Goal: Task Accomplishment & Management: Manage account settings

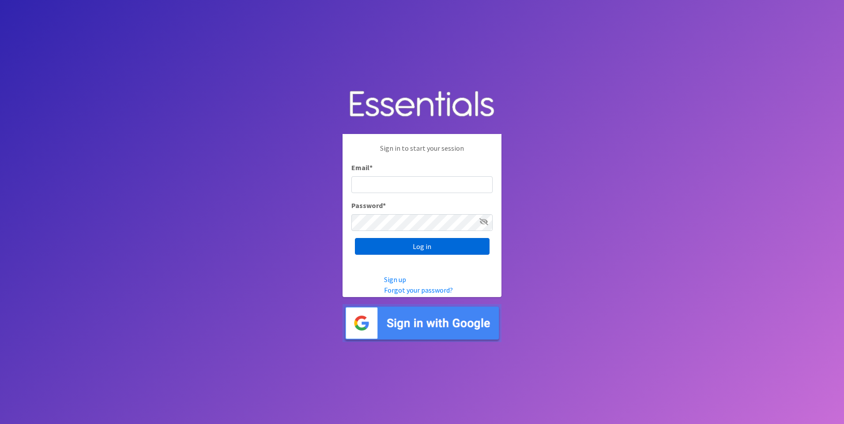
type input "kara@localpropertybuzz.com"
click at [404, 248] on input "Log in" at bounding box center [422, 246] width 135 height 17
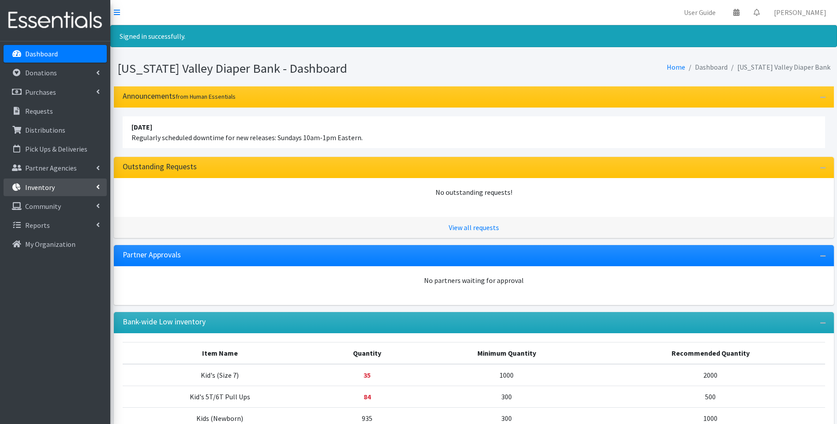
click at [45, 183] on p "Inventory" at bounding box center [40, 187] width 30 height 9
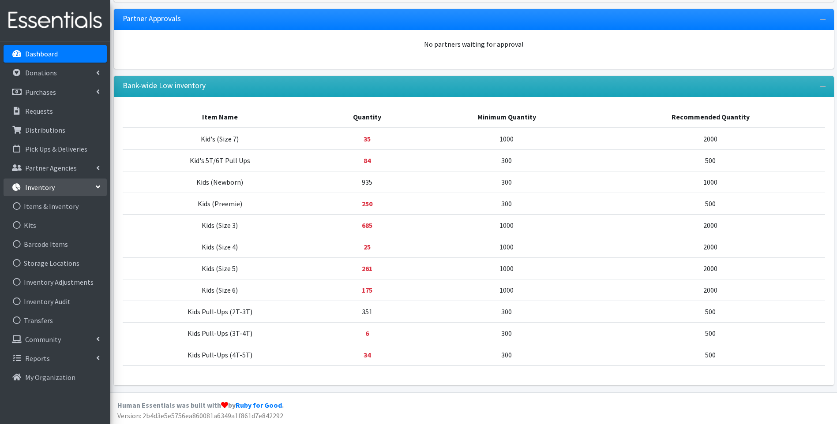
scroll to position [238, 0]
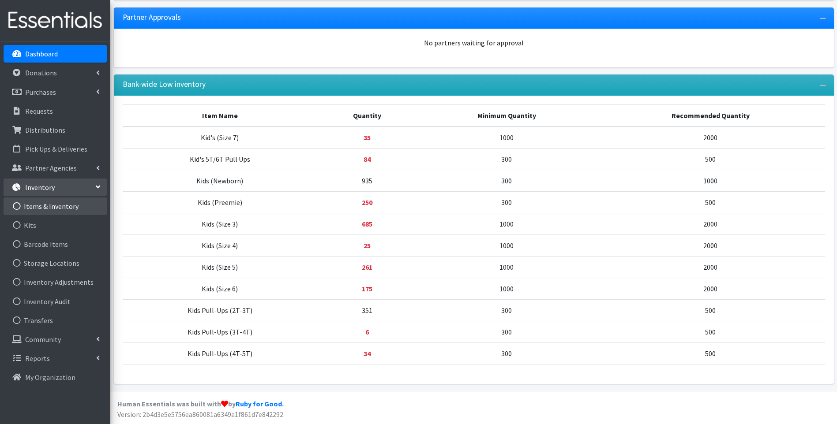
drag, startPoint x: 45, startPoint y: 206, endPoint x: 60, endPoint y: 207, distance: 15.1
click at [45, 206] on link "Items & Inventory" at bounding box center [55, 207] width 103 height 18
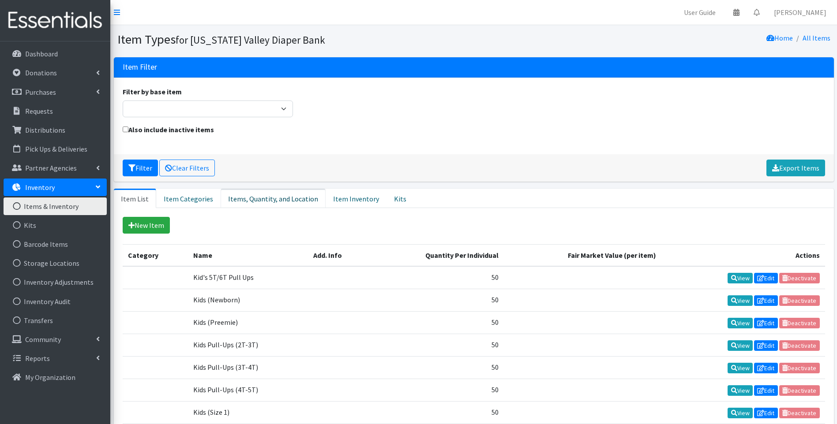
click at [264, 203] on link "Items, Quantity, and Location" at bounding box center [273, 198] width 105 height 19
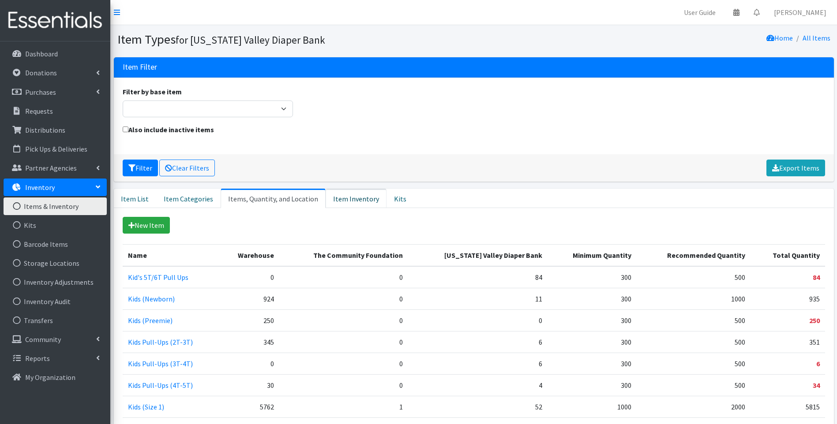
click at [358, 199] on link "Item Inventory" at bounding box center [356, 198] width 61 height 19
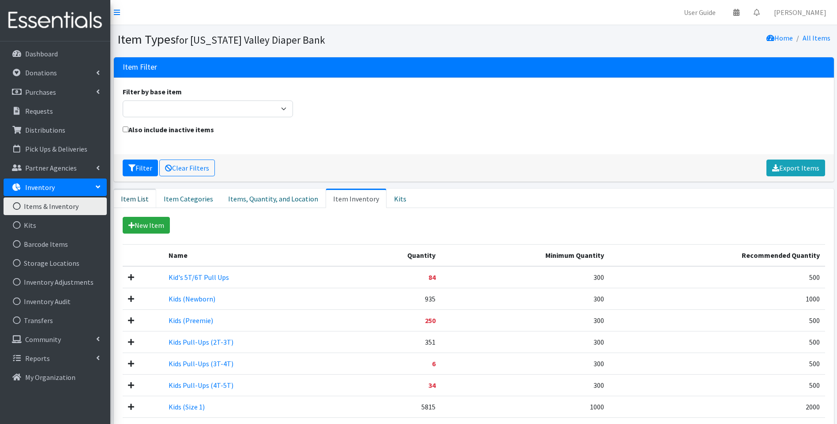
click at [147, 198] on link "Item List" at bounding box center [135, 198] width 42 height 19
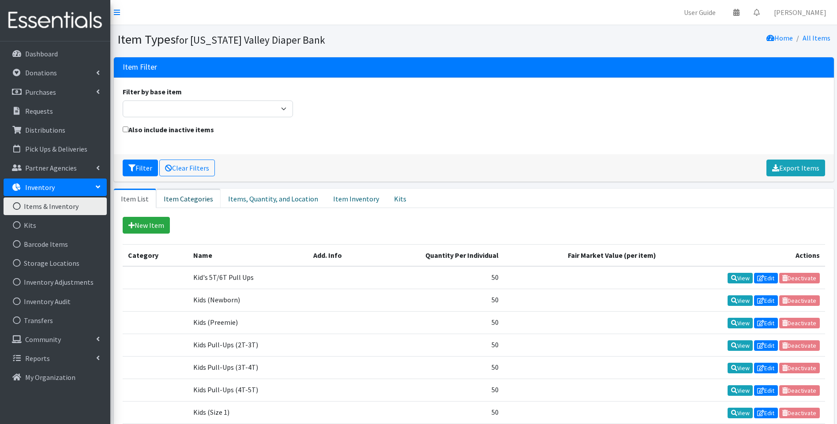
click at [182, 199] on link "Item Categories" at bounding box center [188, 198] width 64 height 19
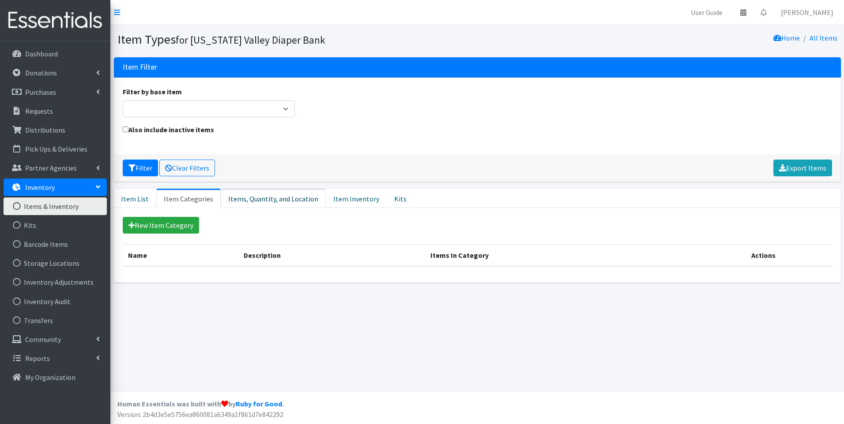
click at [271, 204] on link "Items, Quantity, and Location" at bounding box center [273, 198] width 105 height 19
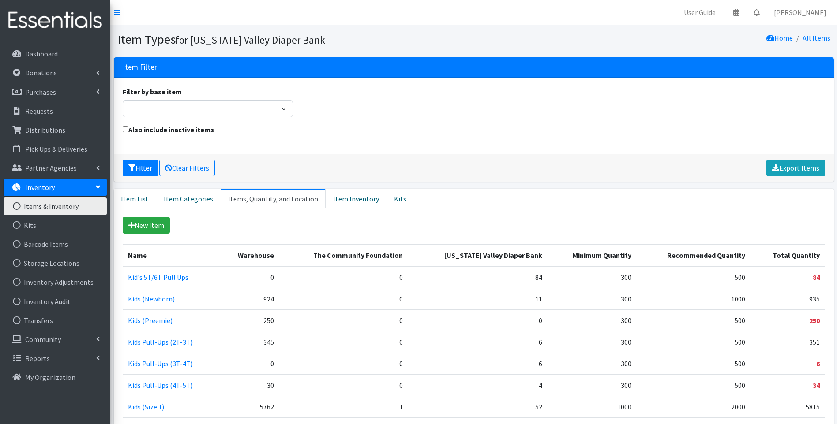
scroll to position [44, 0]
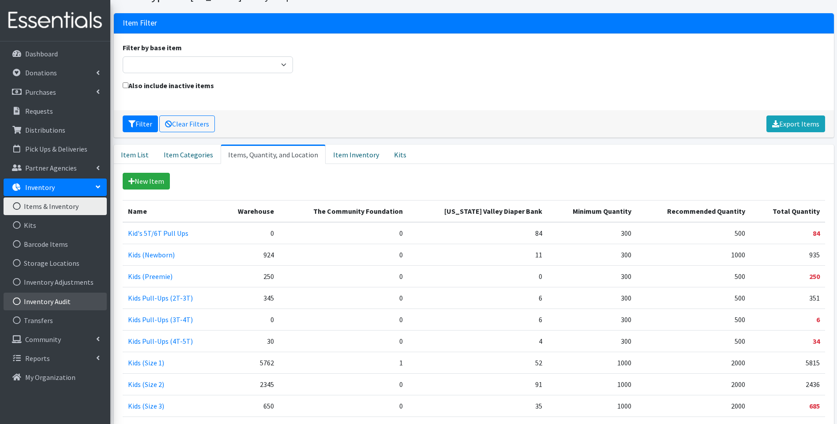
click at [76, 304] on link "Inventory Audit" at bounding box center [55, 302] width 103 height 18
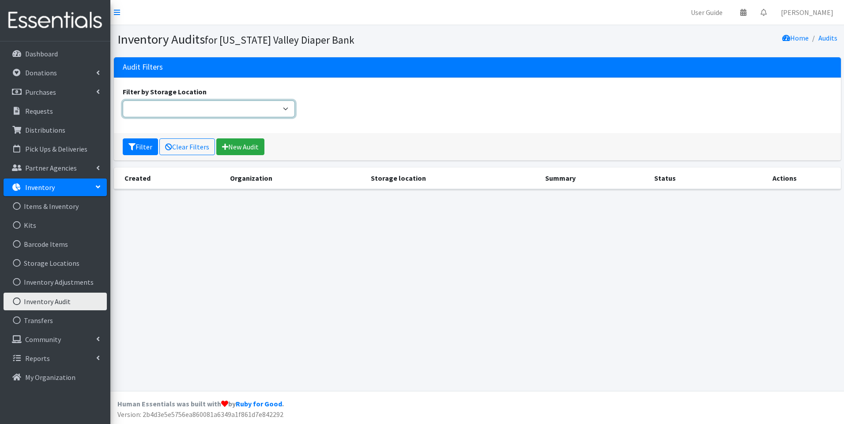
click at [285, 110] on select "Filter by Storage Location" at bounding box center [209, 109] width 173 height 17
click at [123, 101] on select "Filter by Storage Location" at bounding box center [209, 109] width 173 height 17
click at [232, 148] on link "New Audit" at bounding box center [240, 147] width 48 height 17
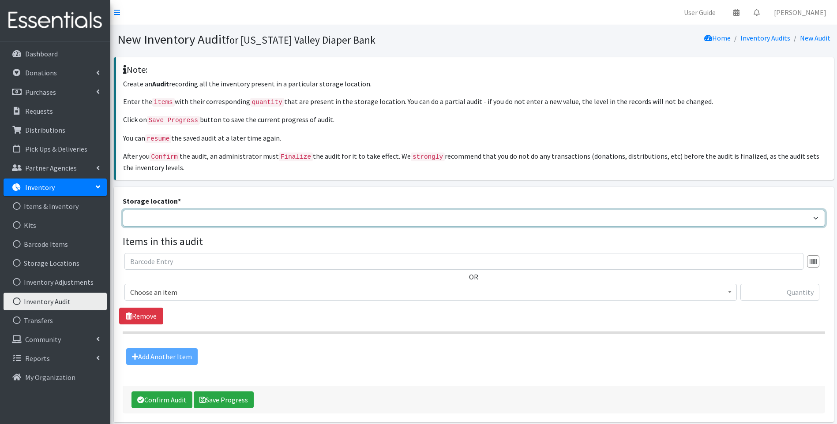
click at [242, 217] on select "Warehouse The Community Foundation [US_STATE] Valley Diaper Bank" at bounding box center [474, 218] width 702 height 17
select select "477"
click at [123, 210] on select "Warehouse The Community Foundation [US_STATE] Valley Diaper Bank" at bounding box center [474, 218] width 702 height 17
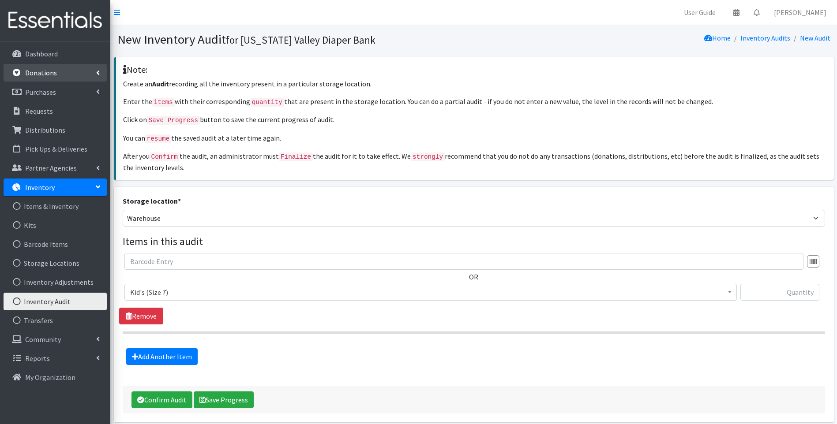
click at [49, 72] on p "Donations" at bounding box center [41, 72] width 32 height 9
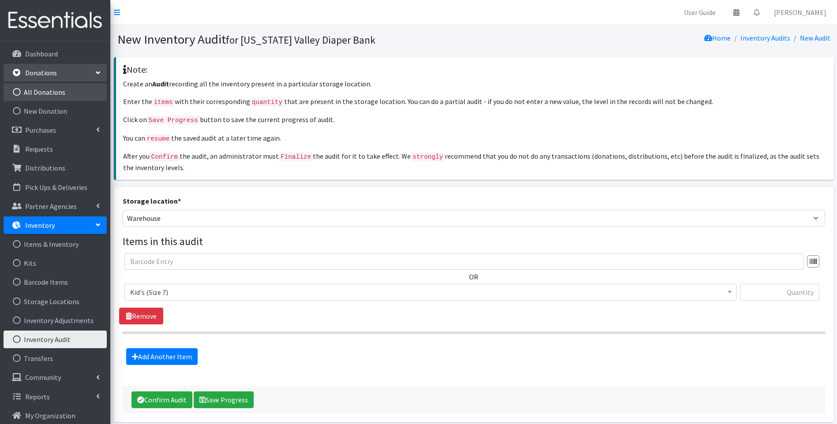
click at [38, 92] on link "All Donations" at bounding box center [55, 92] width 103 height 18
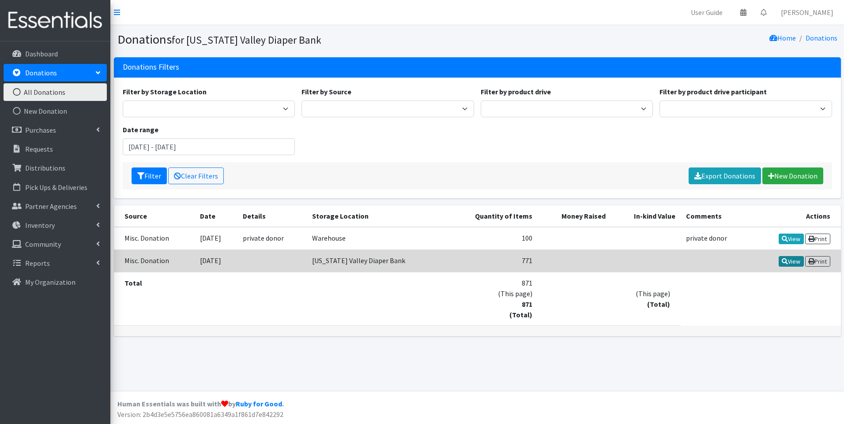
click at [791, 261] on link "View" at bounding box center [790, 261] width 25 height 11
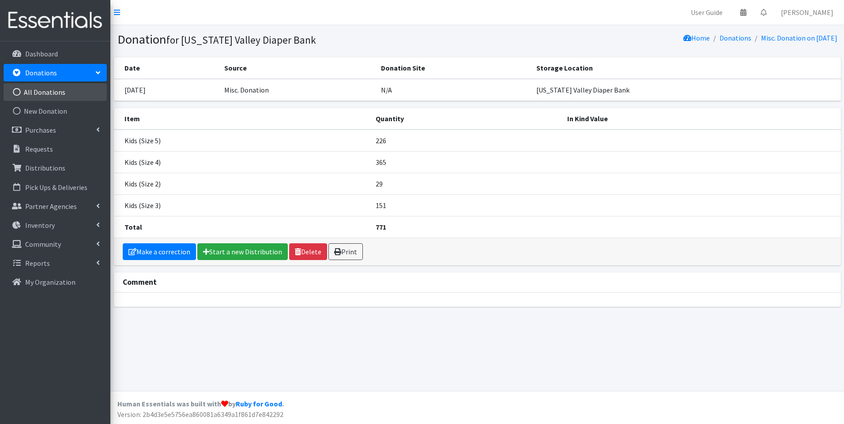
click at [47, 97] on link "All Donations" at bounding box center [55, 92] width 103 height 18
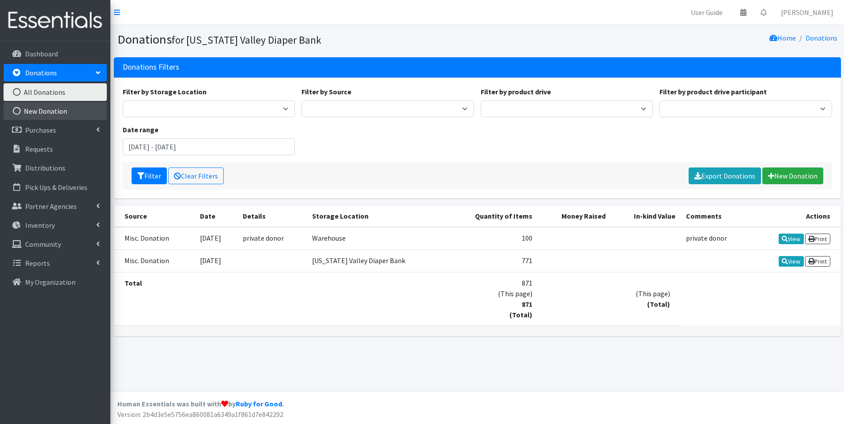
click at [59, 113] on link "New Donation" at bounding box center [55, 111] width 103 height 18
click at [49, 109] on link "New Donation" at bounding box center [55, 111] width 103 height 18
click at [34, 126] on p "Purchases" at bounding box center [40, 130] width 31 height 9
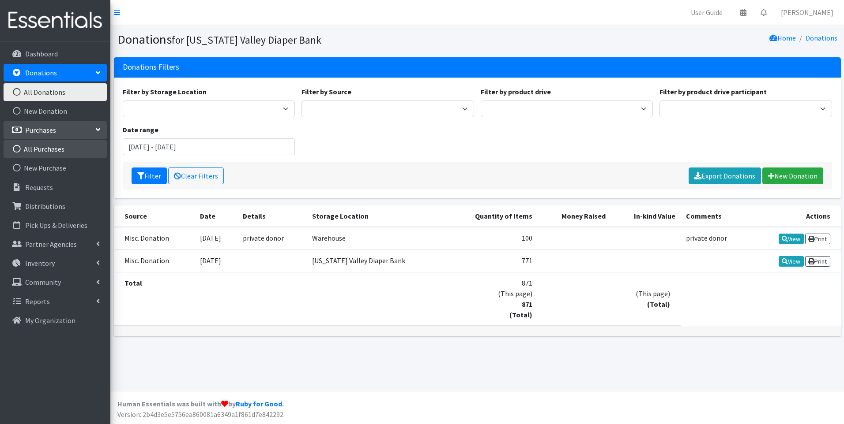
click at [62, 150] on link "All Purchases" at bounding box center [55, 149] width 103 height 18
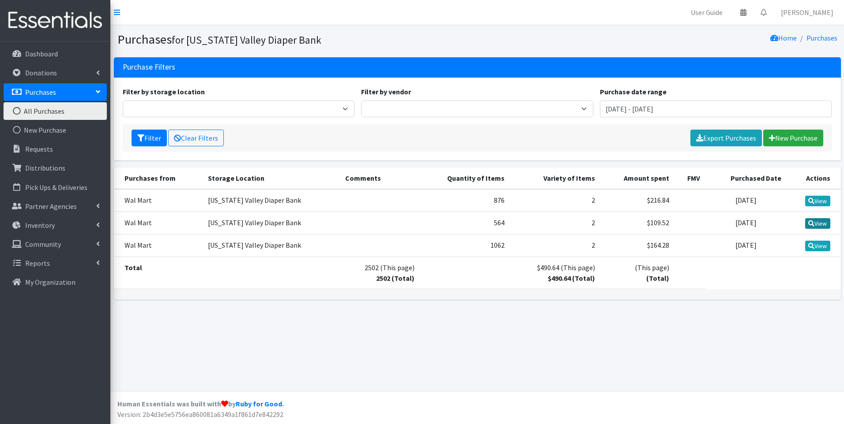
click at [820, 225] on link "View" at bounding box center [817, 223] width 25 height 11
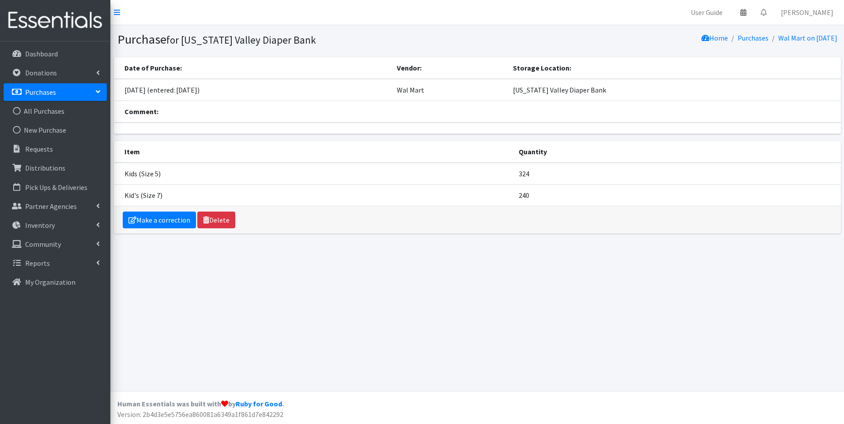
click at [49, 92] on p "Purchases" at bounding box center [40, 92] width 31 height 9
click at [52, 109] on link "All Purchases" at bounding box center [55, 111] width 103 height 18
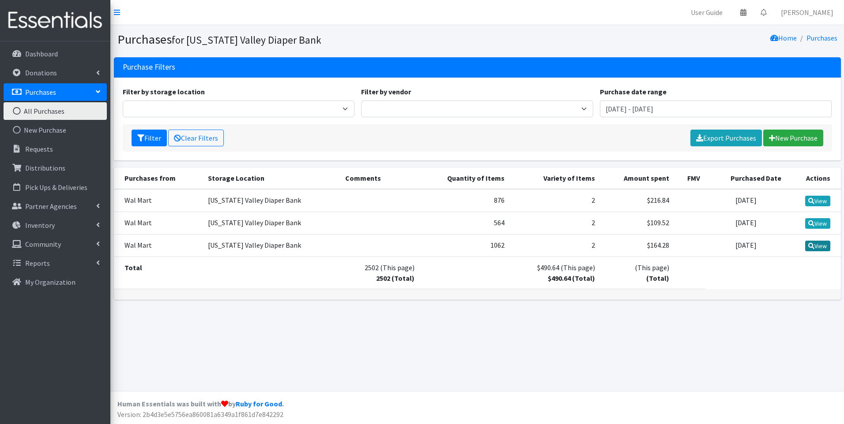
click at [811, 248] on icon at bounding box center [811, 246] width 6 height 6
click at [819, 200] on link "View" at bounding box center [817, 201] width 25 height 11
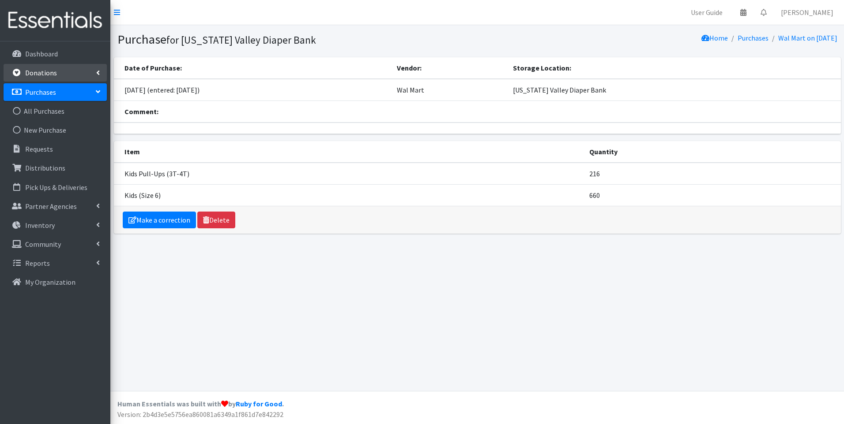
click at [42, 73] on p "Donations" at bounding box center [41, 72] width 32 height 9
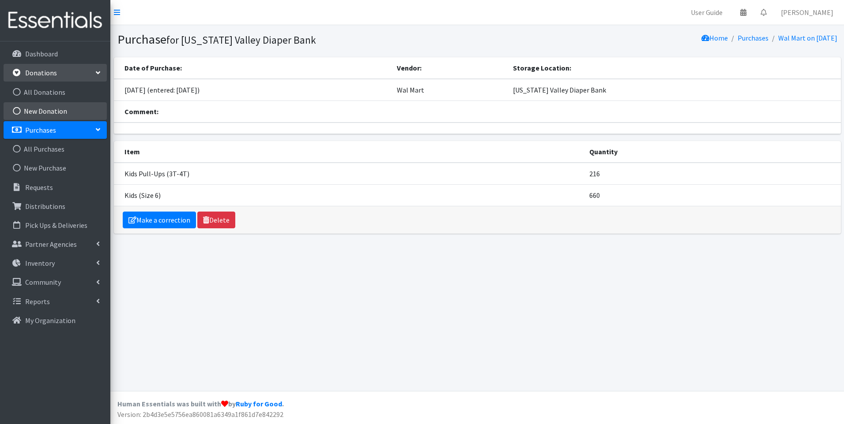
click at [65, 111] on link "New Donation" at bounding box center [55, 111] width 103 height 18
